Goal: Task Accomplishment & Management: Complete application form

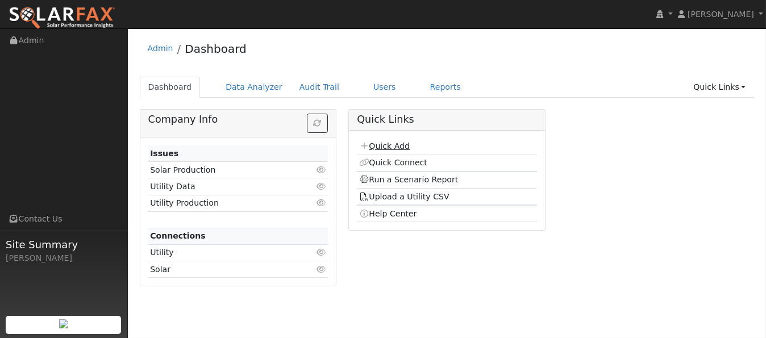
click at [389, 147] on link "Quick Add" at bounding box center [384, 145] width 51 height 9
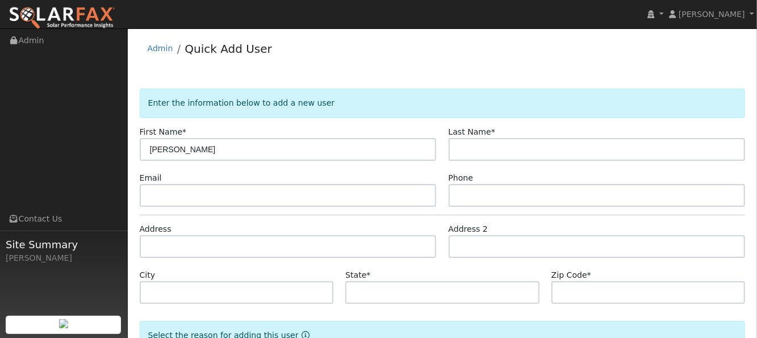
type input "[PERSON_NAME]"
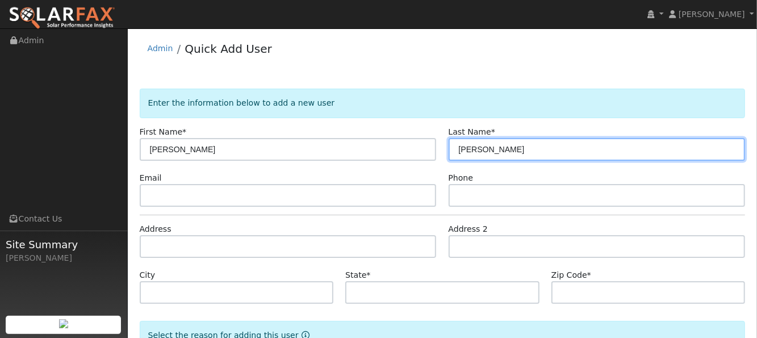
type input "[PERSON_NAME]"
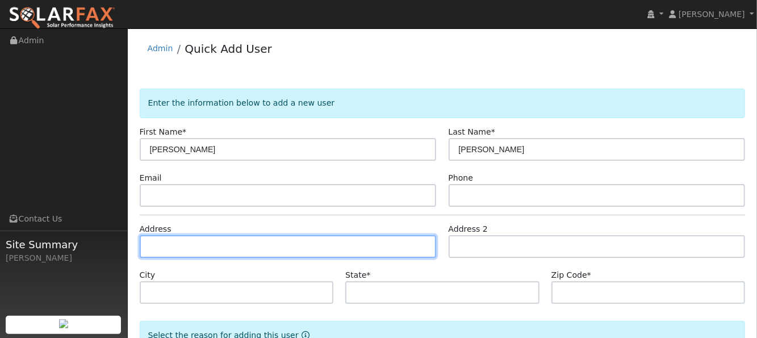
click at [272, 249] on input "text" at bounding box center [288, 246] width 297 height 23
type input "5836 Lewis Road"
type input "Vacaville"
type input "CA"
type input "95687"
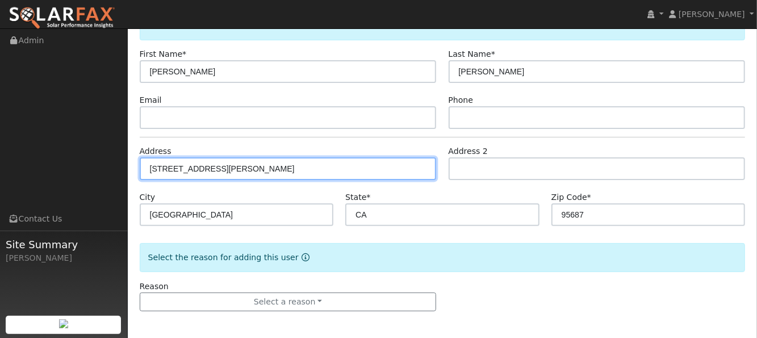
scroll to position [78, 0]
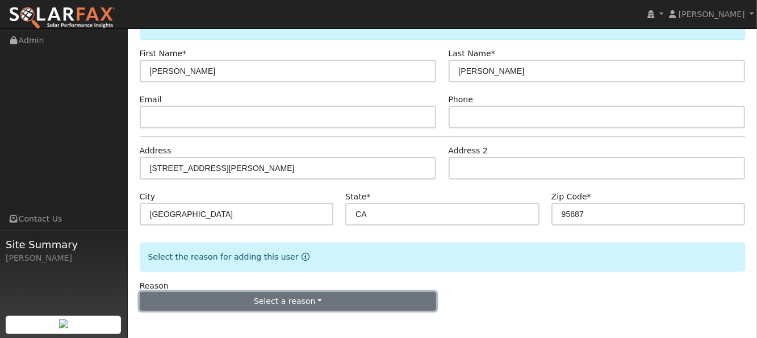
click at [308, 293] on button "Select a reason" at bounding box center [288, 301] width 297 height 19
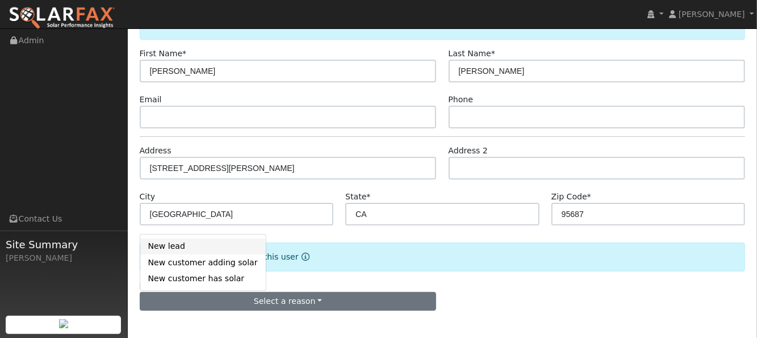
click at [193, 246] on link "New lead" at bounding box center [203, 247] width 126 height 16
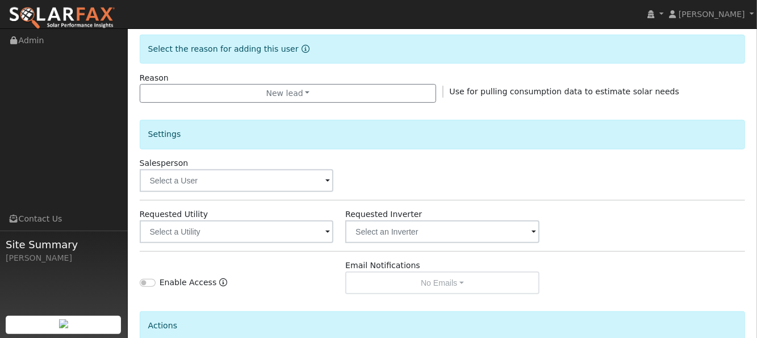
scroll to position [381, 0]
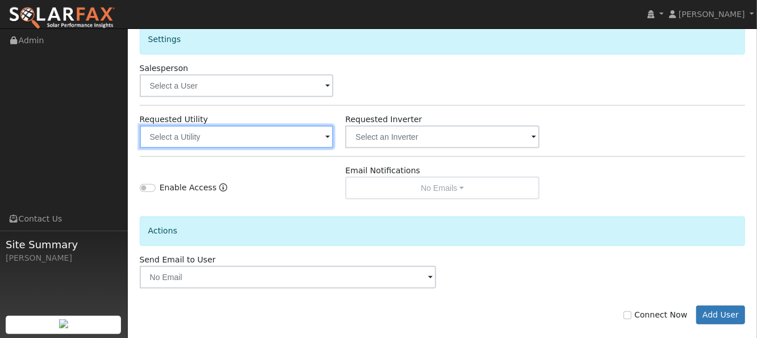
click at [241, 135] on input "text" at bounding box center [237, 137] width 194 height 23
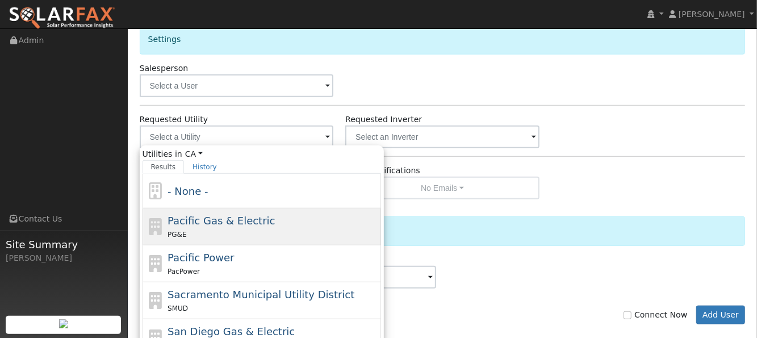
click at [218, 228] on div "PG&E" at bounding box center [273, 234] width 211 height 12
type input "Pacific Gas & Electric"
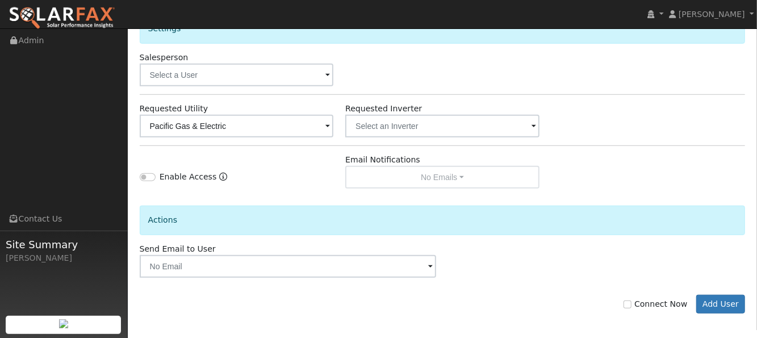
scroll to position [394, 0]
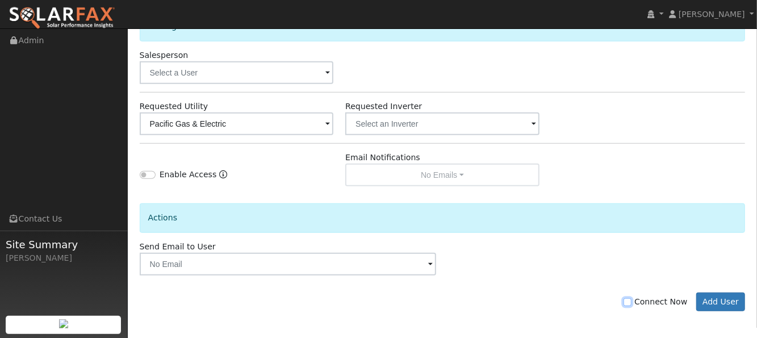
click at [632, 298] on input "Connect Now" at bounding box center [628, 302] width 8 height 8
checkbox input "true"
click at [732, 298] on button "Add User" at bounding box center [720, 302] width 49 height 19
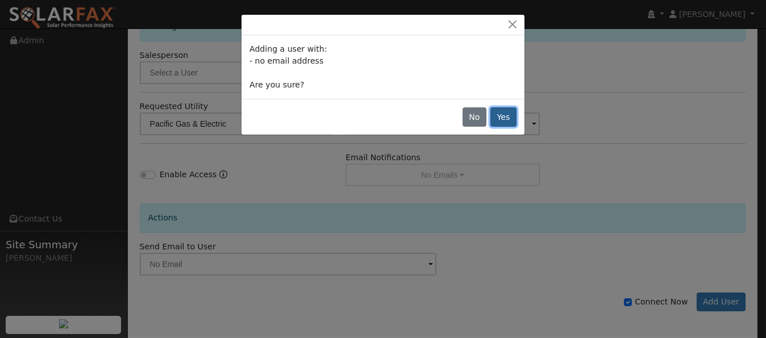
click at [510, 118] on button "Yes" at bounding box center [503, 116] width 26 height 19
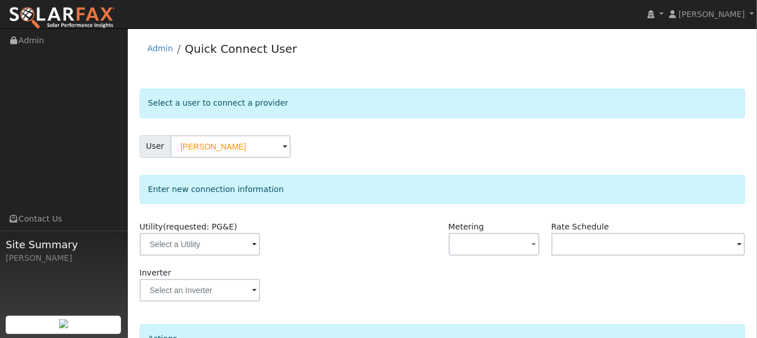
click at [208, 255] on div "Utility (requested: PG&E)" at bounding box center [237, 244] width 206 height 46
click at [208, 245] on input "text" at bounding box center [200, 244] width 120 height 23
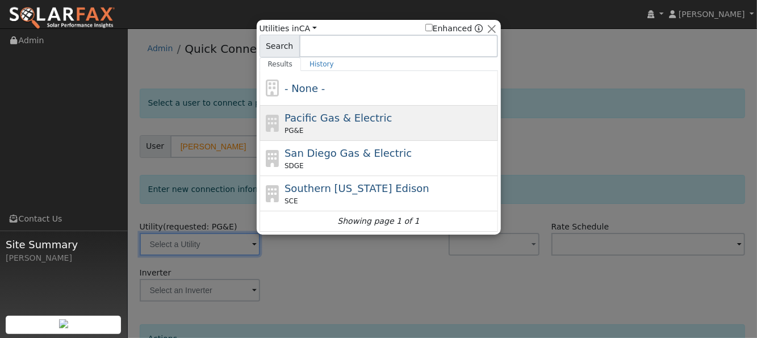
click at [315, 127] on div "PG&E" at bounding box center [390, 131] width 211 height 10
type input "PG&E"
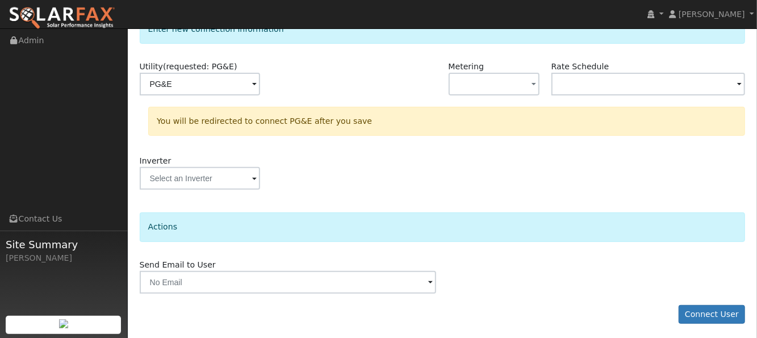
scroll to position [161, 0]
click at [703, 312] on button "Connect User" at bounding box center [712, 313] width 67 height 19
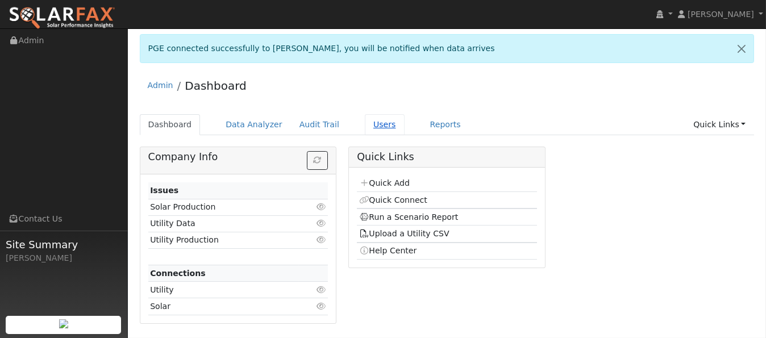
click at [365, 129] on link "Users" at bounding box center [385, 124] width 40 height 21
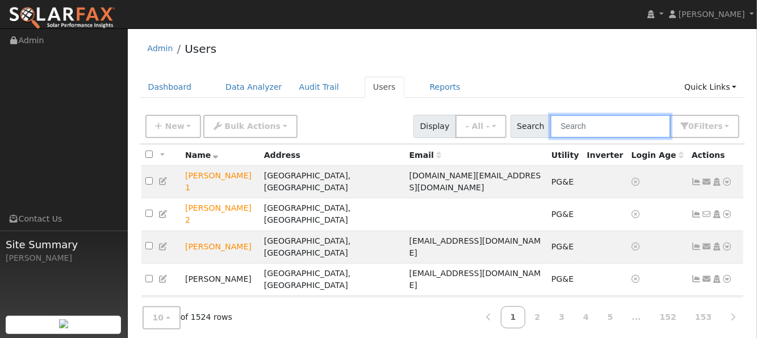
click at [600, 123] on input "text" at bounding box center [610, 126] width 120 height 23
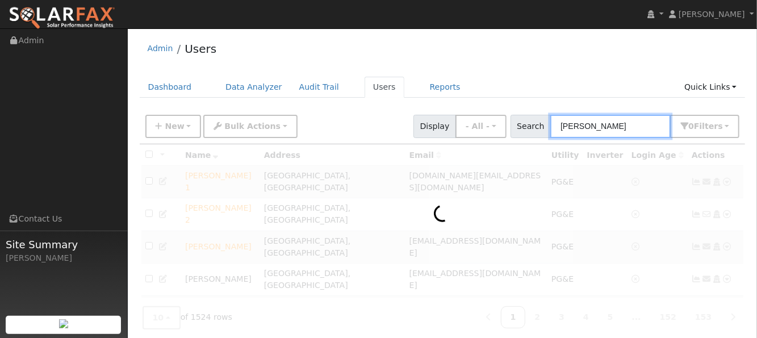
click at [562, 127] on input "aron" at bounding box center [610, 126] width 120 height 23
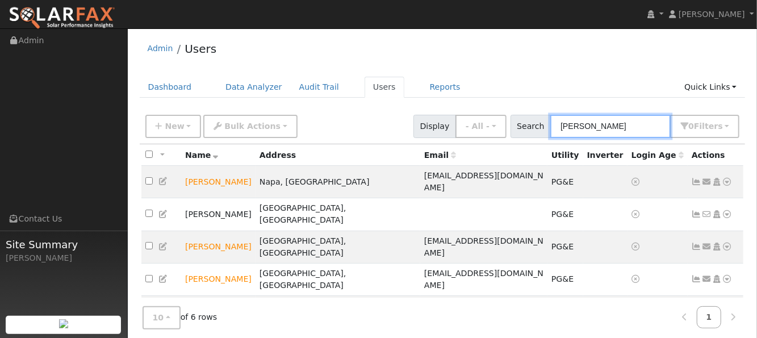
click at [607, 126] on input "aaron" at bounding box center [610, 126] width 120 height 23
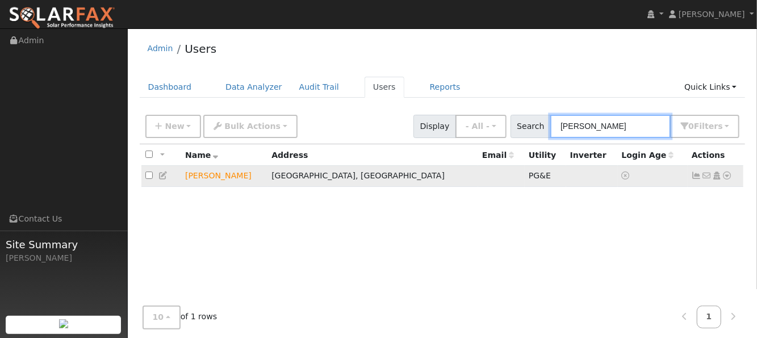
type input "aaron tayl"
click at [729, 176] on icon at bounding box center [728, 176] width 10 height 8
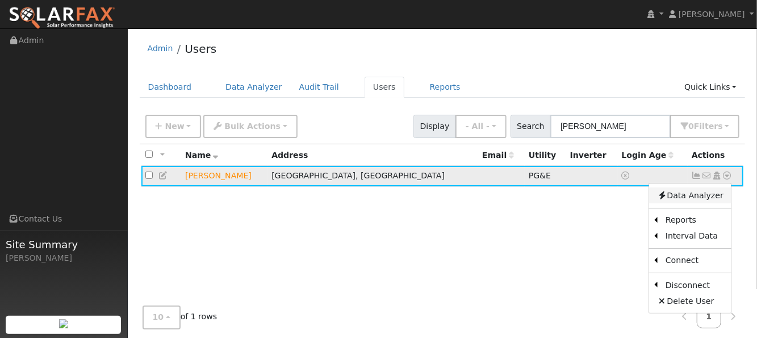
click at [696, 195] on link "Data Analyzer" at bounding box center [690, 195] width 82 height 16
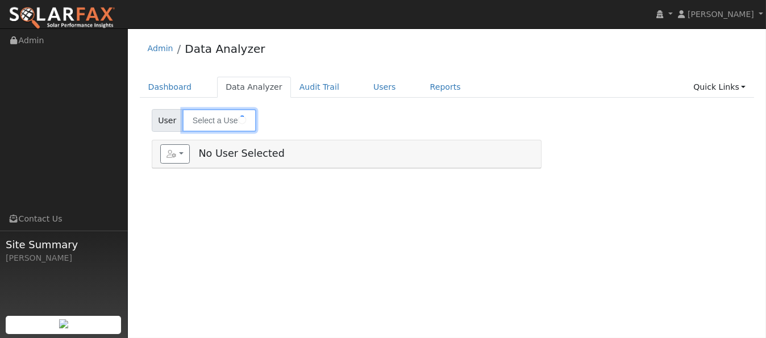
type input "[PERSON_NAME]"
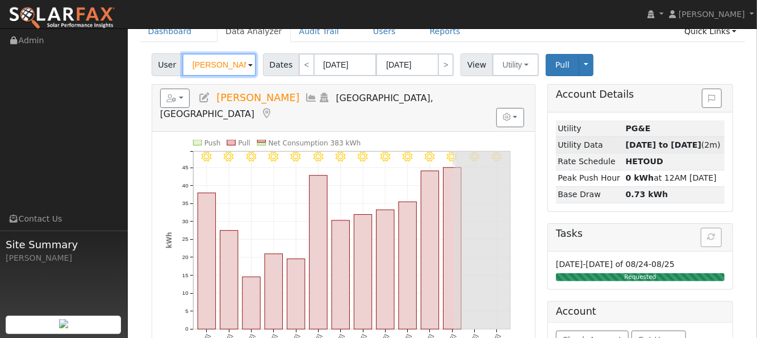
scroll to position [76, 0]
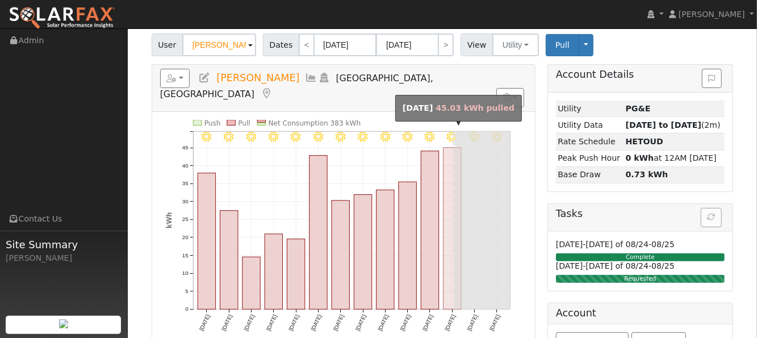
click at [451, 268] on rect "onclick=""" at bounding box center [452, 228] width 18 height 161
type input "08/22/2025"
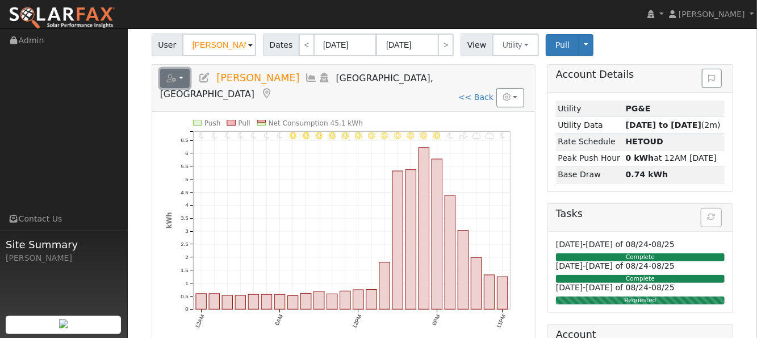
click at [171, 74] on icon "button" at bounding box center [171, 78] width 10 height 8
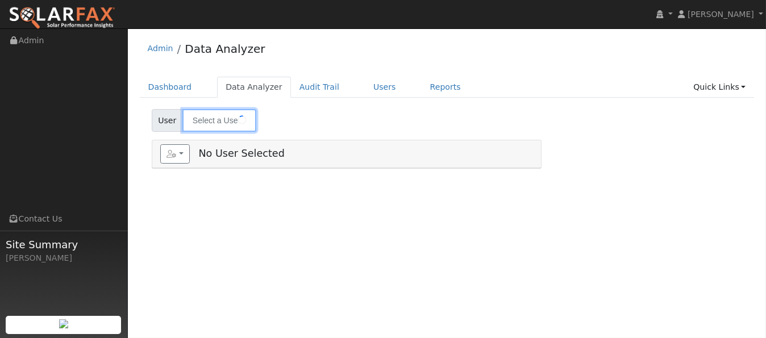
type input "[PERSON_NAME]"
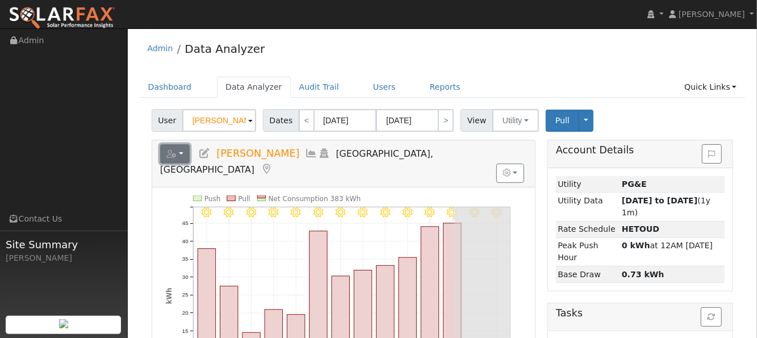
click at [179, 154] on button "button" at bounding box center [175, 153] width 30 height 19
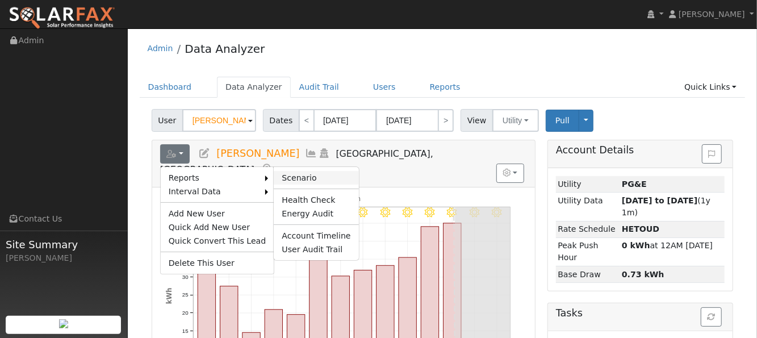
click at [297, 172] on link "Scenario" at bounding box center [316, 178] width 85 height 14
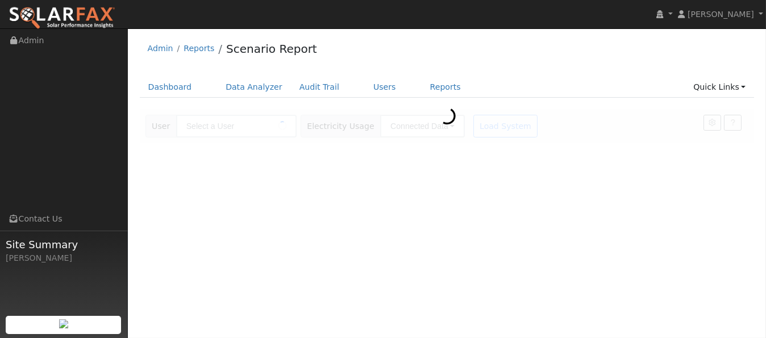
type input "[PERSON_NAME]"
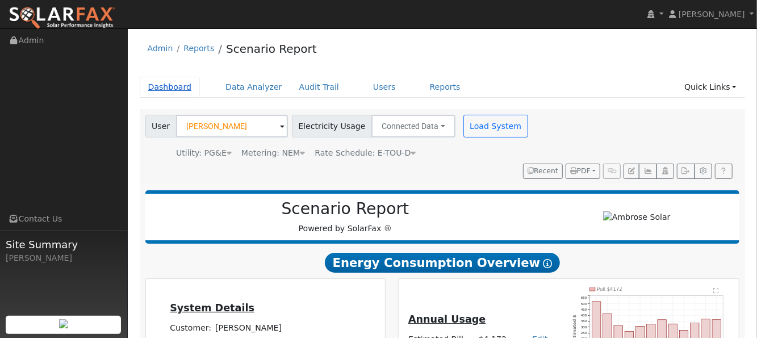
click at [170, 86] on link "Dashboard" at bounding box center [170, 87] width 61 height 21
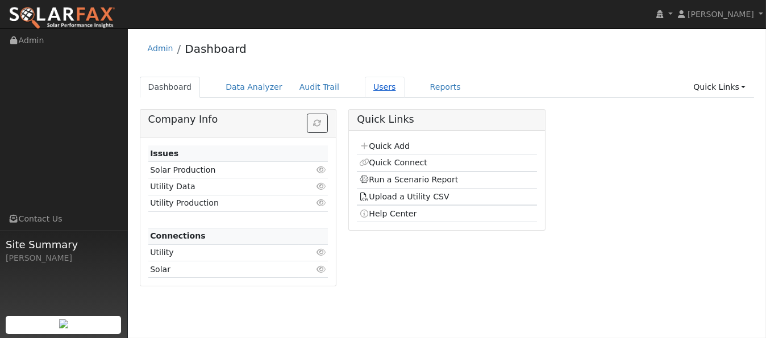
click at [365, 89] on link "Users" at bounding box center [385, 87] width 40 height 21
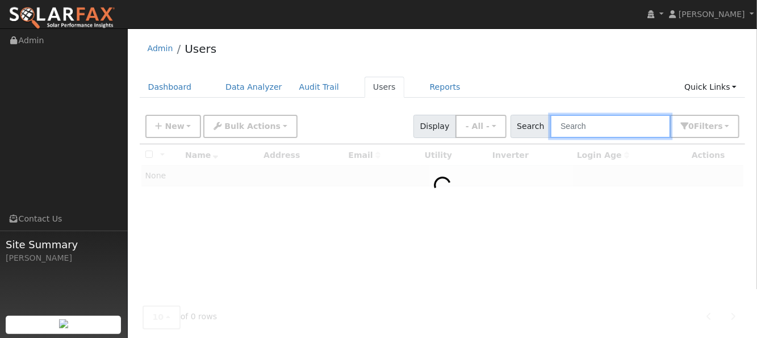
click at [623, 127] on input "text" at bounding box center [610, 126] width 120 height 23
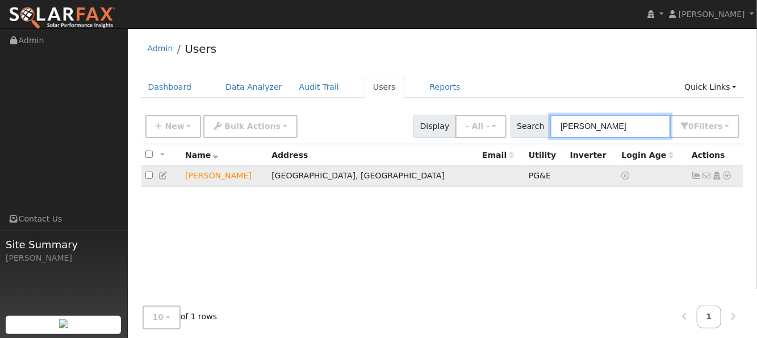
type input "aaron tay"
click at [727, 176] on icon at bounding box center [728, 176] width 10 height 8
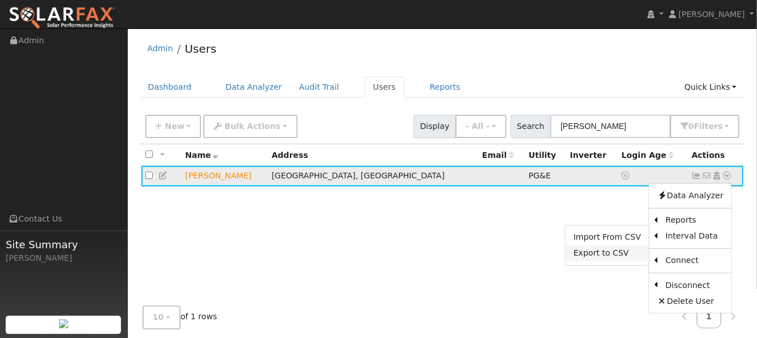
click at [615, 256] on link "Export to CSV" at bounding box center [608, 253] width 84 height 16
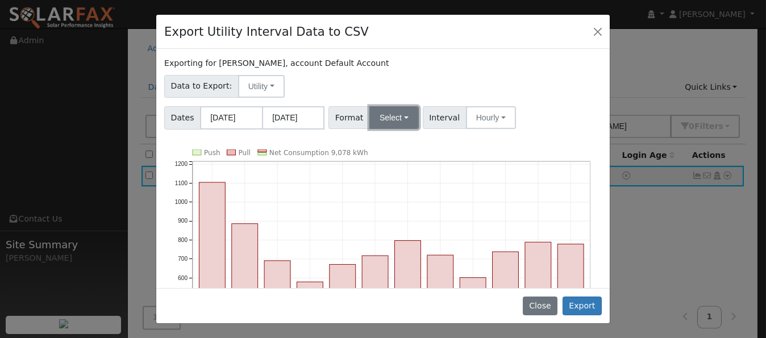
click at [380, 116] on button "Select" at bounding box center [393, 117] width 49 height 23
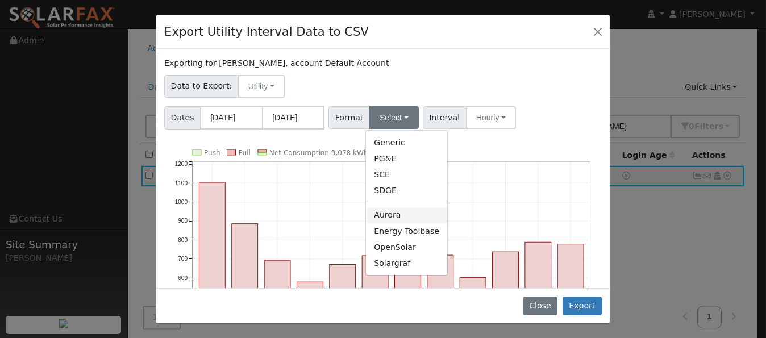
click at [382, 218] on link "Aurora" at bounding box center [406, 215] width 81 height 16
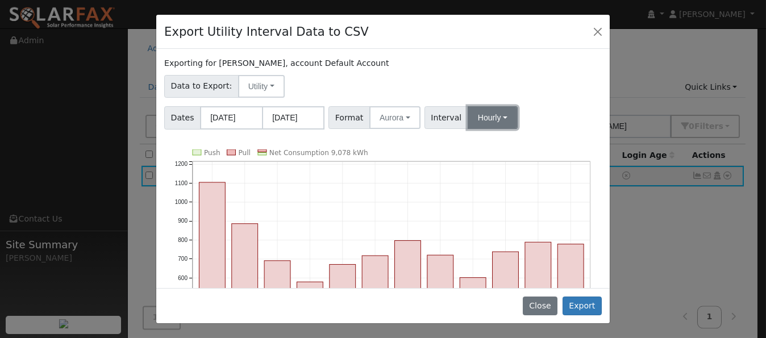
click at [479, 118] on button "Hourly" at bounding box center [493, 117] width 50 height 23
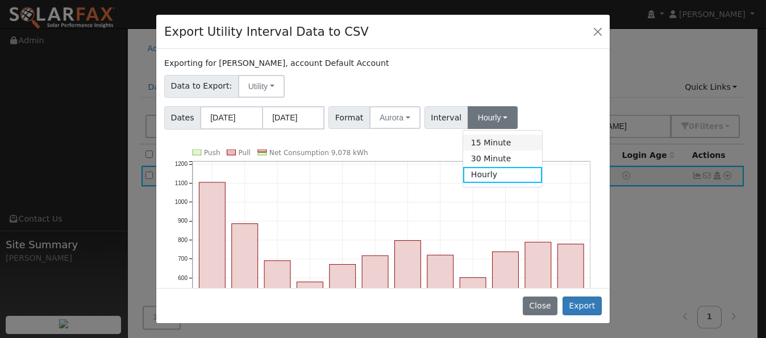
click at [479, 141] on link "15 Minute" at bounding box center [502, 143] width 79 height 16
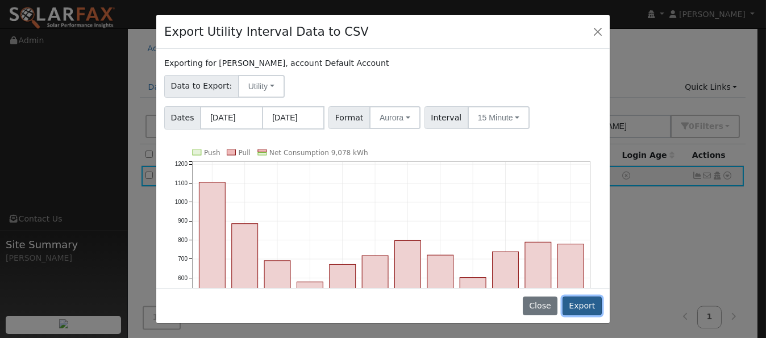
click at [582, 305] on button "Export" at bounding box center [581, 306] width 39 height 19
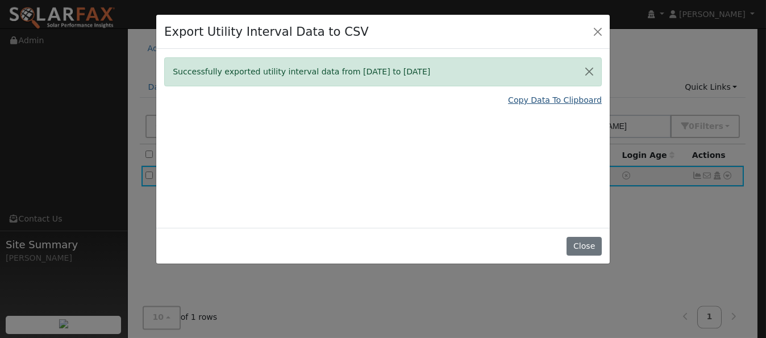
click at [539, 101] on link "Copy Data To Clipboard" at bounding box center [555, 100] width 94 height 12
